Goal: Task Accomplishment & Management: Use online tool/utility

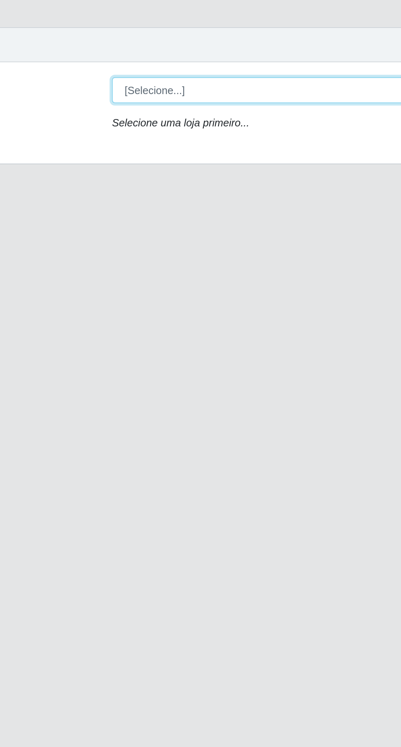
click at [127, 77] on select "[Selecione...] Extraplus - [GEOGRAPHIC_DATA] 03 - [GEOGRAPHIC_DATA]" at bounding box center [247, 77] width 266 height 14
select select "468"
click at [114, 70] on select "[Selecione...] Extraplus - [GEOGRAPHIC_DATA] 03 - [GEOGRAPHIC_DATA]" at bounding box center [247, 77] width 266 height 14
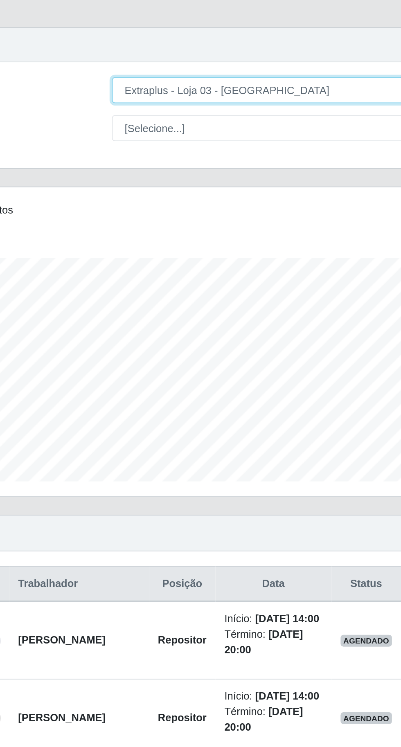
scroll to position [169, 376]
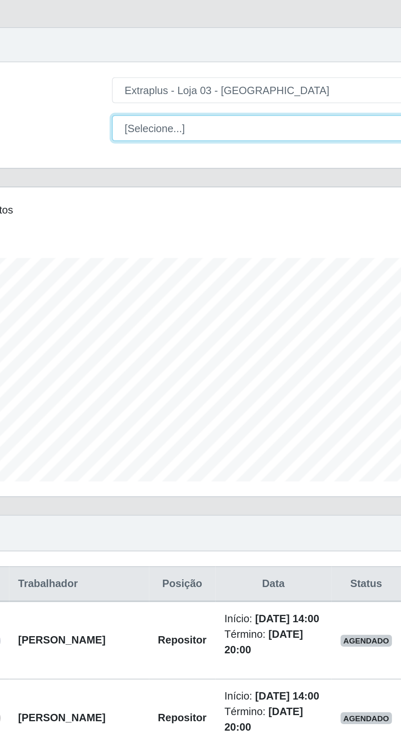
click at [133, 92] on select "[Selecione...] Repositor Repositor + Repositor ++" at bounding box center [247, 98] width 266 height 14
click at [114, 91] on select "[Selecione...] Repositor Repositor + Repositor ++" at bounding box center [247, 98] width 266 height 14
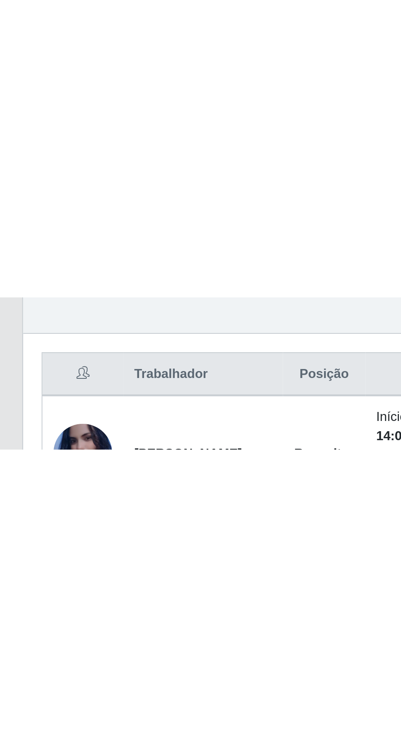
scroll to position [0, 0]
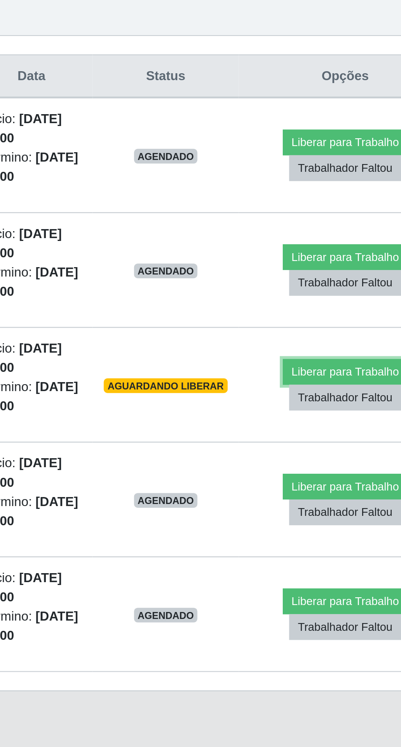
click at [320, 476] on button "Liberar para Trabalho" at bounding box center [331, 480] width 55 height 11
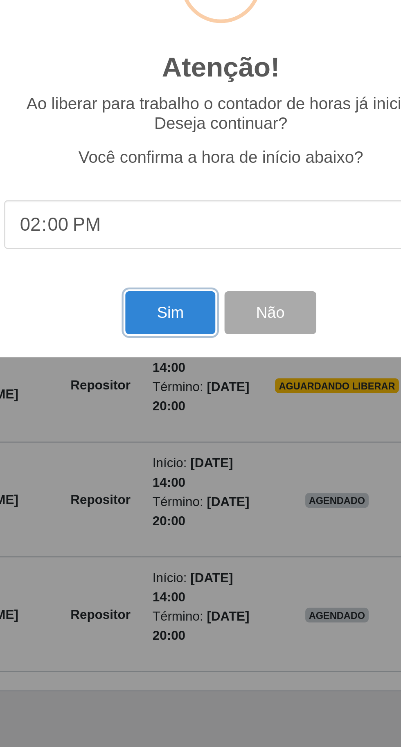
click at [178, 451] on button "Sim" at bounding box center [178, 454] width 40 height 19
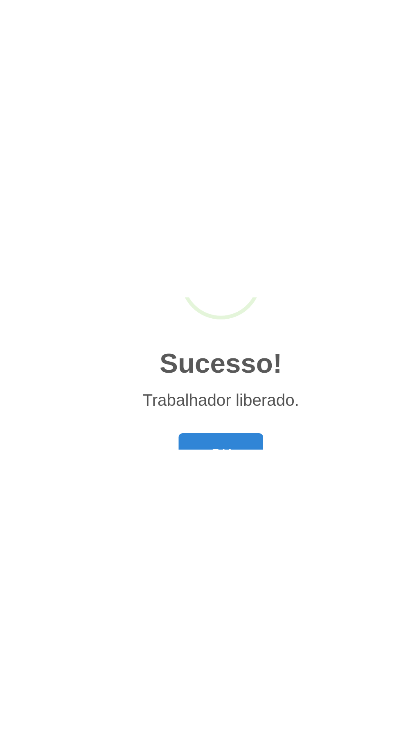
scroll to position [57, 0]
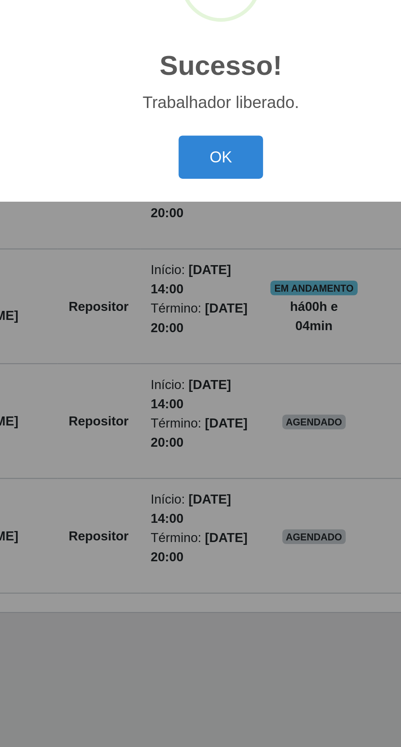
click at [196, 418] on button "OK" at bounding box center [201, 419] width 38 height 19
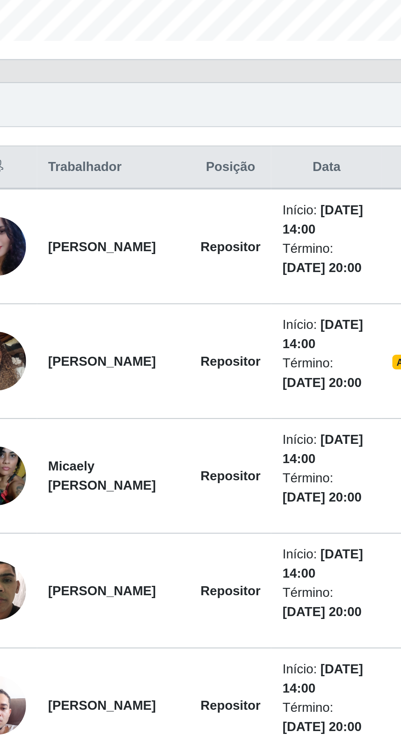
scroll to position [54, 0]
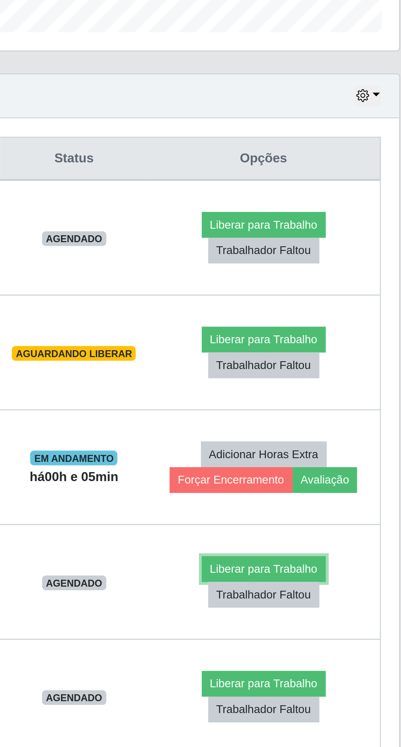
click at [346, 526] on button "Liberar para Trabalho" at bounding box center [327, 531] width 55 height 11
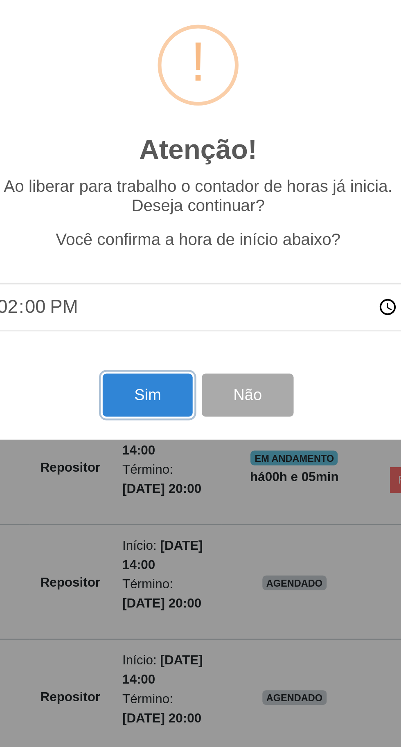
click at [180, 448] on button "Sim" at bounding box center [178, 454] width 40 height 19
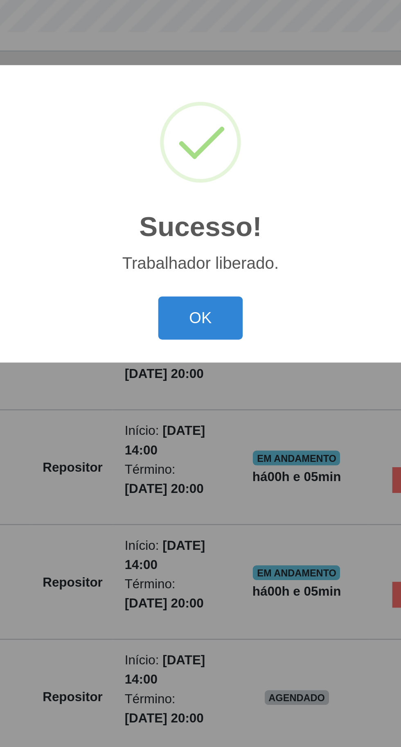
click at [208, 414] on button "OK" at bounding box center [201, 419] width 38 height 19
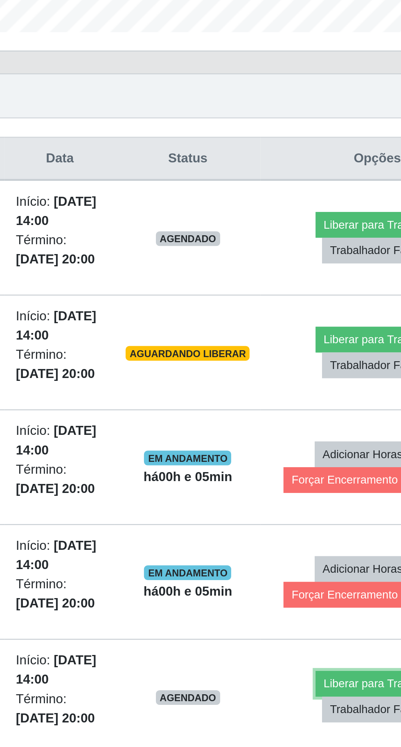
click at [329, 577] on button "Liberar para Trabalho" at bounding box center [327, 582] width 55 height 11
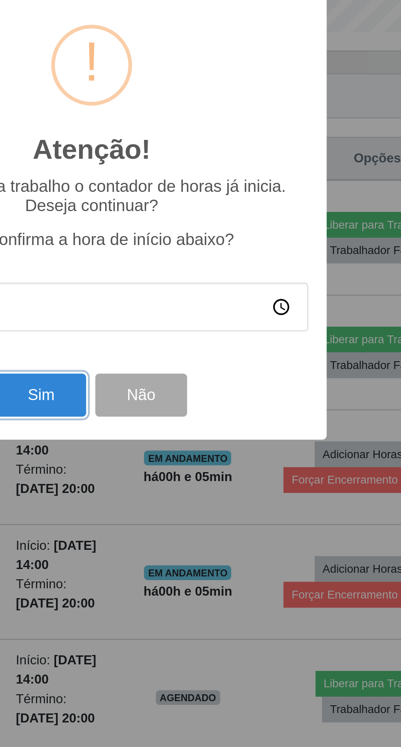
click at [176, 452] on button "Sim" at bounding box center [178, 454] width 40 height 19
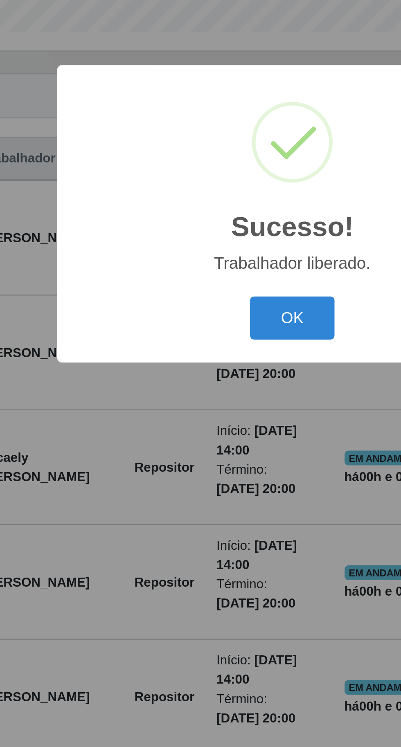
click at [201, 416] on button "OK" at bounding box center [201, 419] width 38 height 19
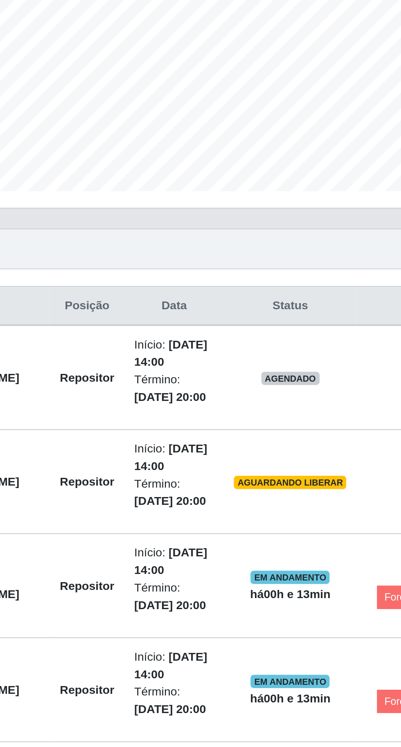
scroll to position [39, 0]
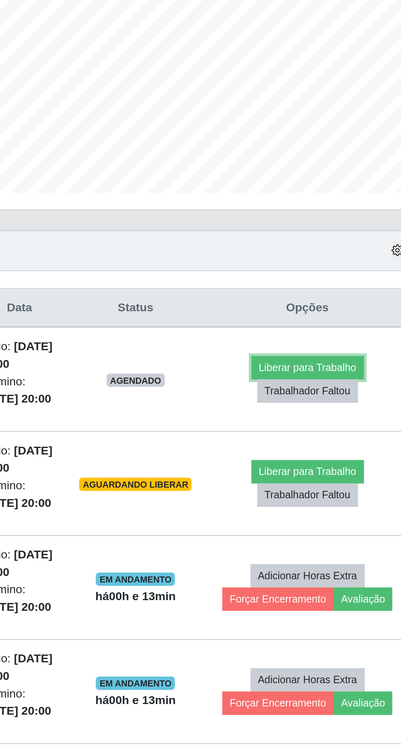
click at [315, 373] on button "Liberar para Trabalho" at bounding box center [327, 378] width 55 height 11
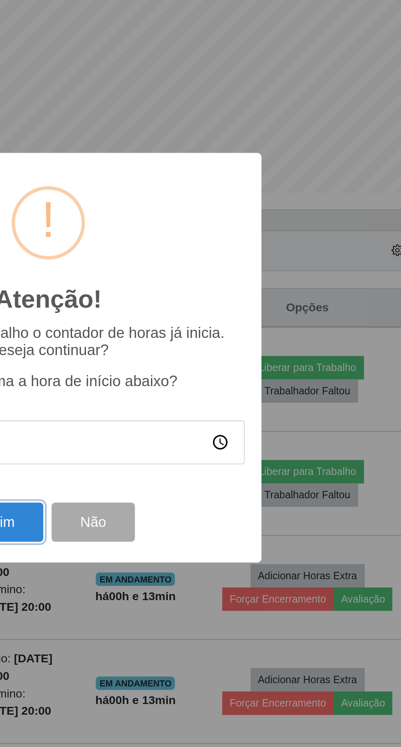
click at [190, 456] on button "Sim" at bounding box center [178, 454] width 40 height 19
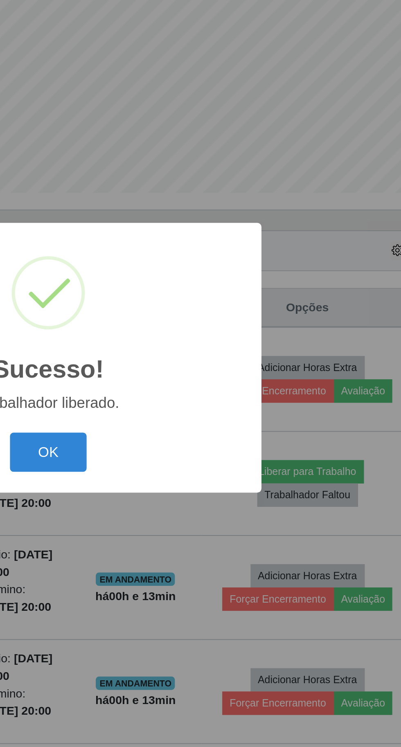
click at [196, 413] on button "OK" at bounding box center [201, 419] width 38 height 19
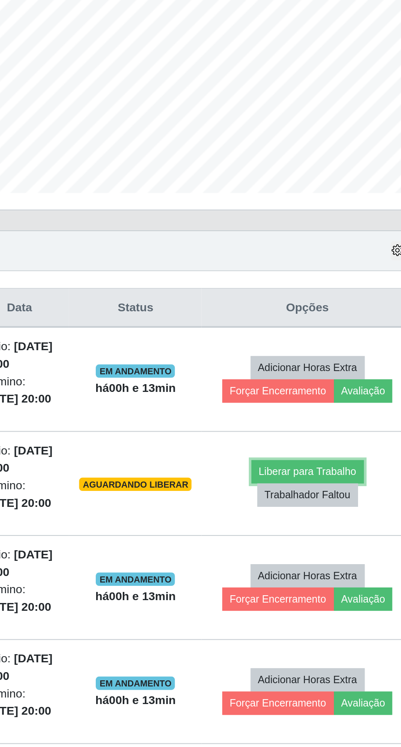
click at [311, 424] on button "Liberar para Trabalho" at bounding box center [327, 429] width 55 height 11
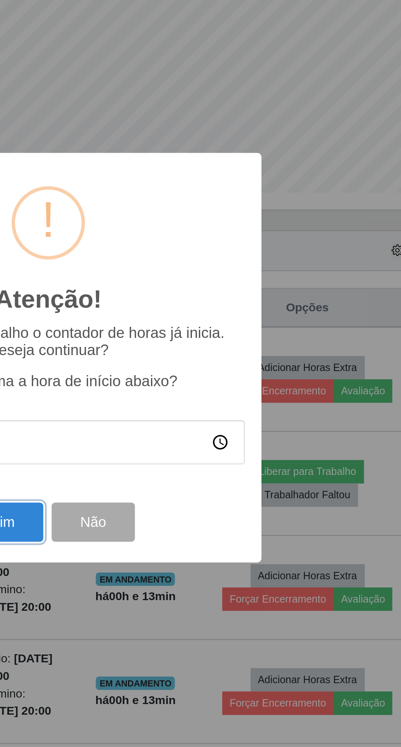
click at [184, 454] on button "Sim" at bounding box center [178, 454] width 40 height 19
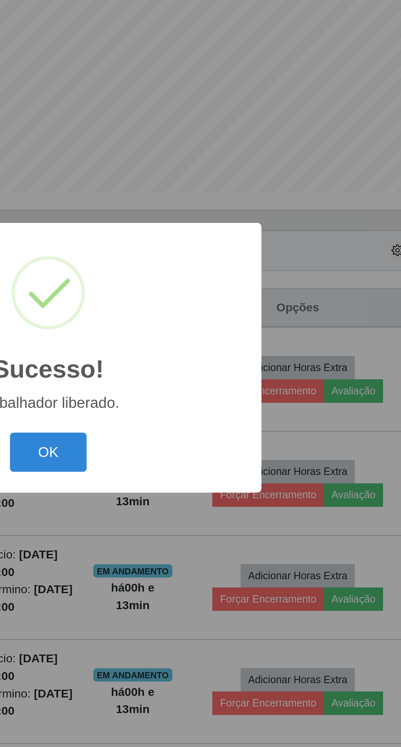
click at [223, 411] on div "OK Cancel" at bounding box center [200, 419] width 193 height 23
click at [214, 420] on button "OK" at bounding box center [201, 419] width 38 height 19
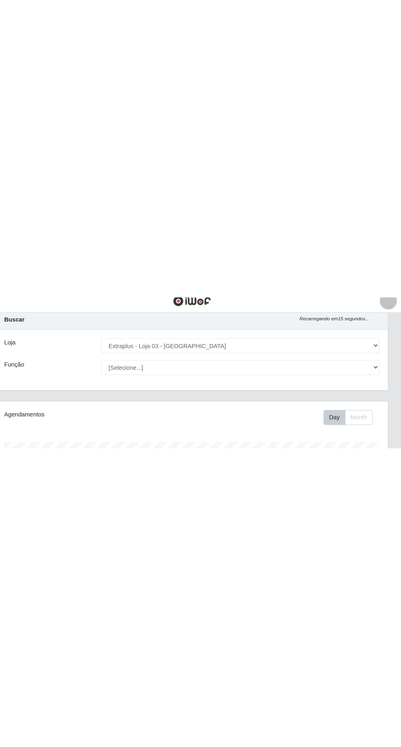
scroll to position [0, 0]
